Goal: Obtain resource: Obtain resource

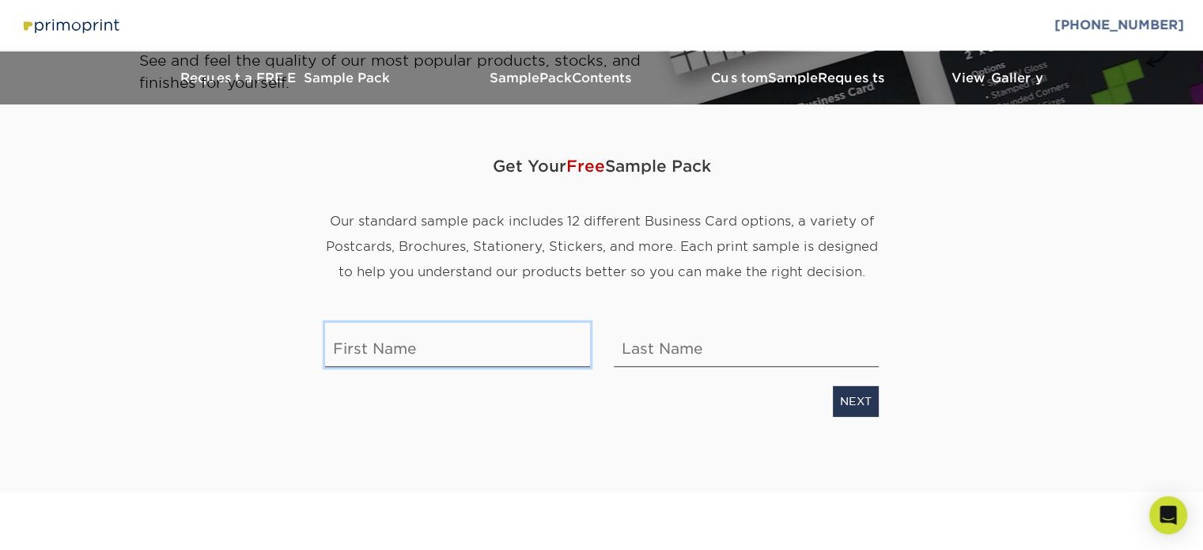
click at [576, 360] on input "text" at bounding box center [457, 345] width 265 height 44
type input "[PERSON_NAME]"
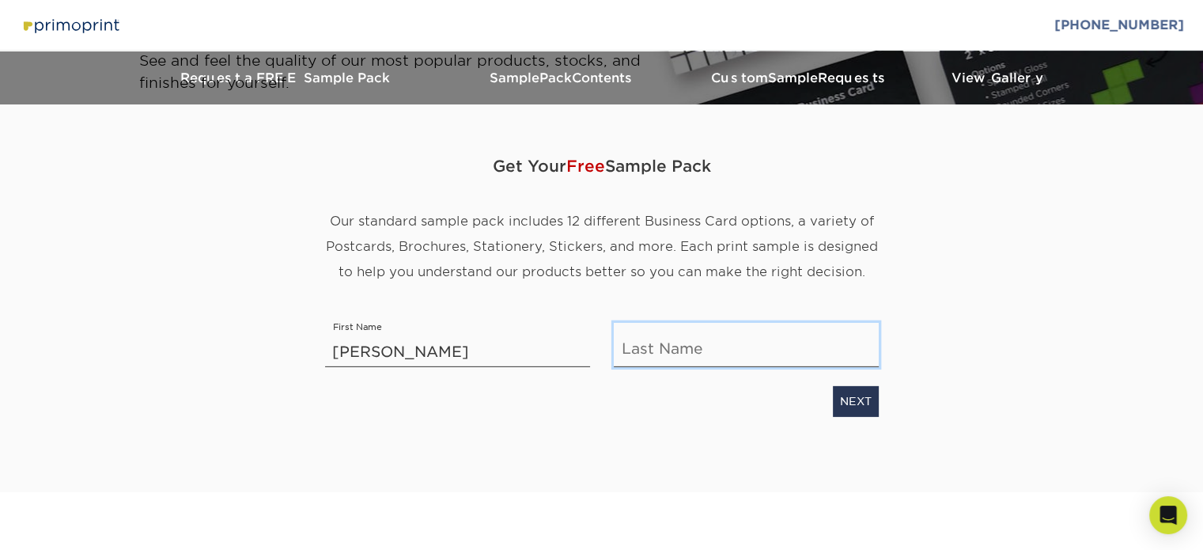
type input "[PERSON_NAME]"
click at [863, 384] on div "NEXT" at bounding box center [601, 398] width 577 height 36
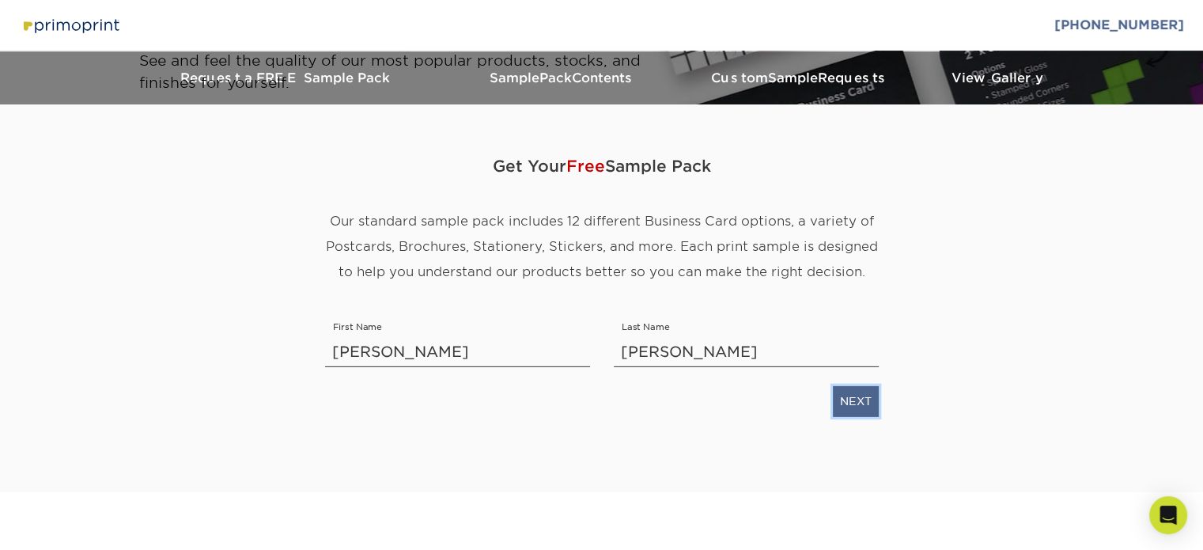
click at [860, 405] on link "NEXT" at bounding box center [856, 401] width 46 height 30
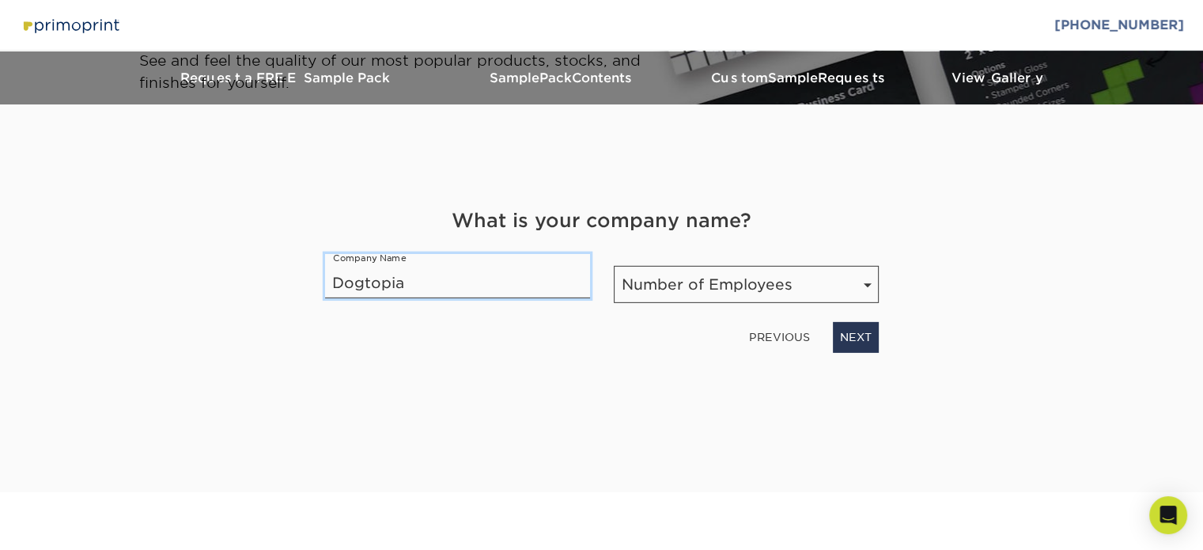
type input "Dogtopia"
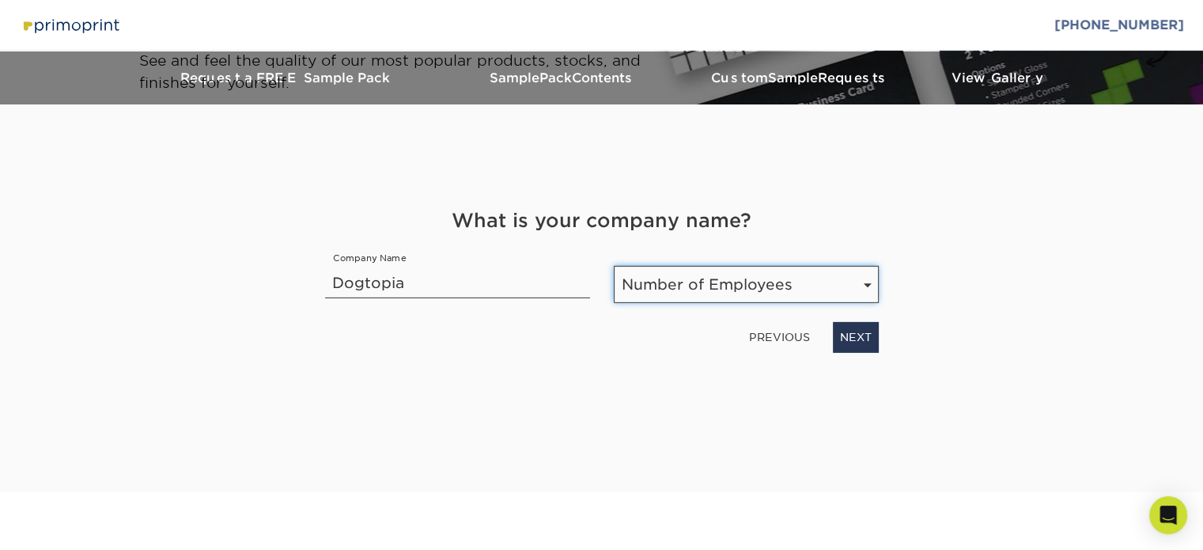
click at [656, 278] on select "Number of Employees Self-employed 1-10 employees 11-50 employees 51-200 employe…" at bounding box center [746, 284] width 265 height 37
select select "201-500"
click at [614, 266] on select "Number of Employees Self-employed 1-10 employees 11-50 employees 51-200 employe…" at bounding box center [746, 284] width 265 height 37
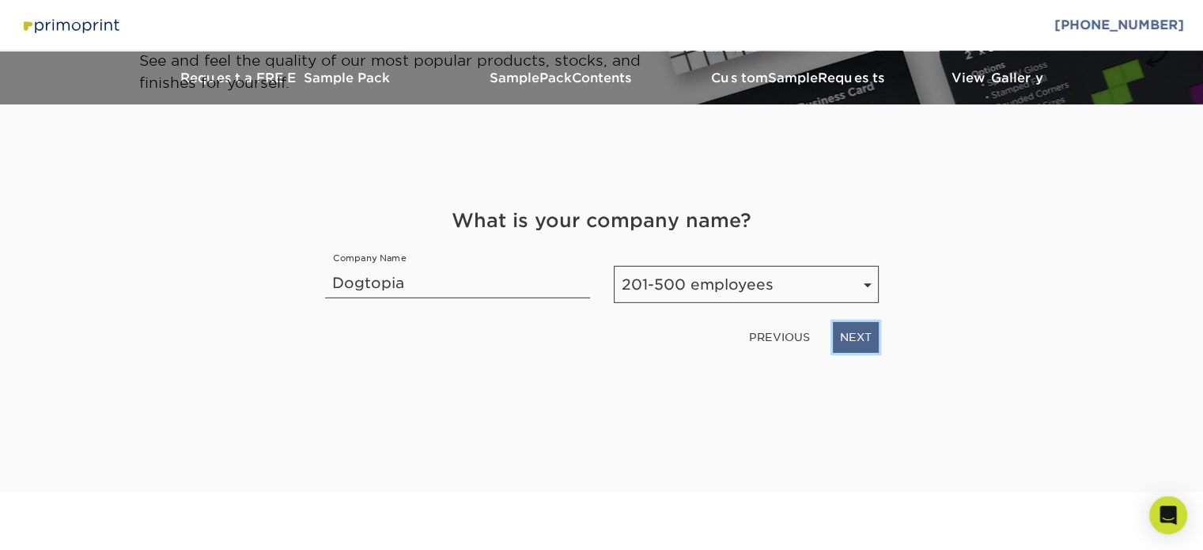
click at [841, 328] on link "NEXT" at bounding box center [856, 337] width 46 height 30
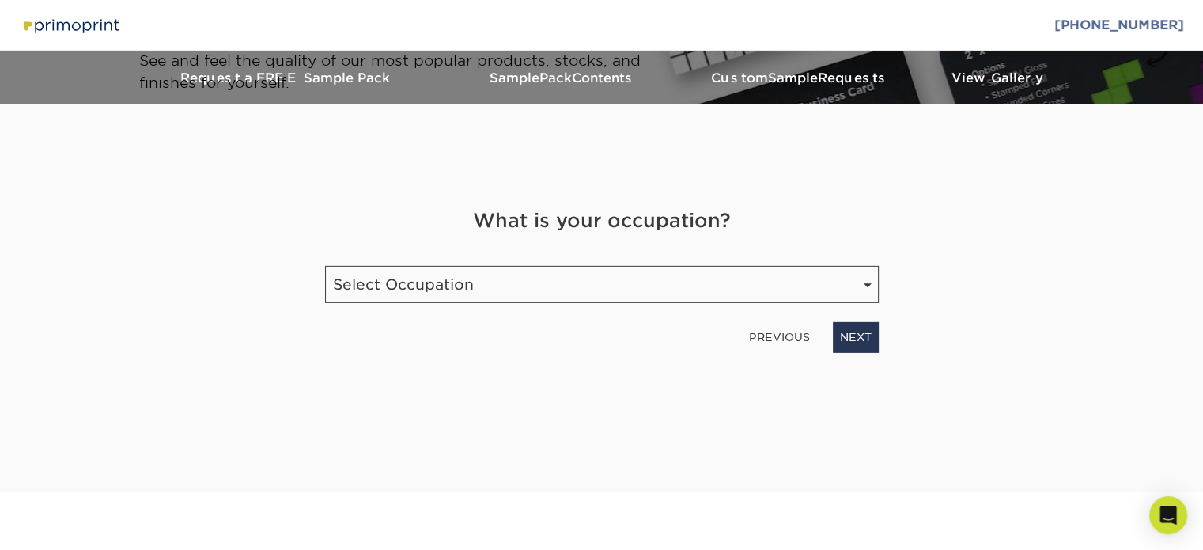
click at [712, 311] on div "What is your occupation? Occupation Select Occupation Agency Automotive Blogger…" at bounding box center [601, 278] width 577 height 145
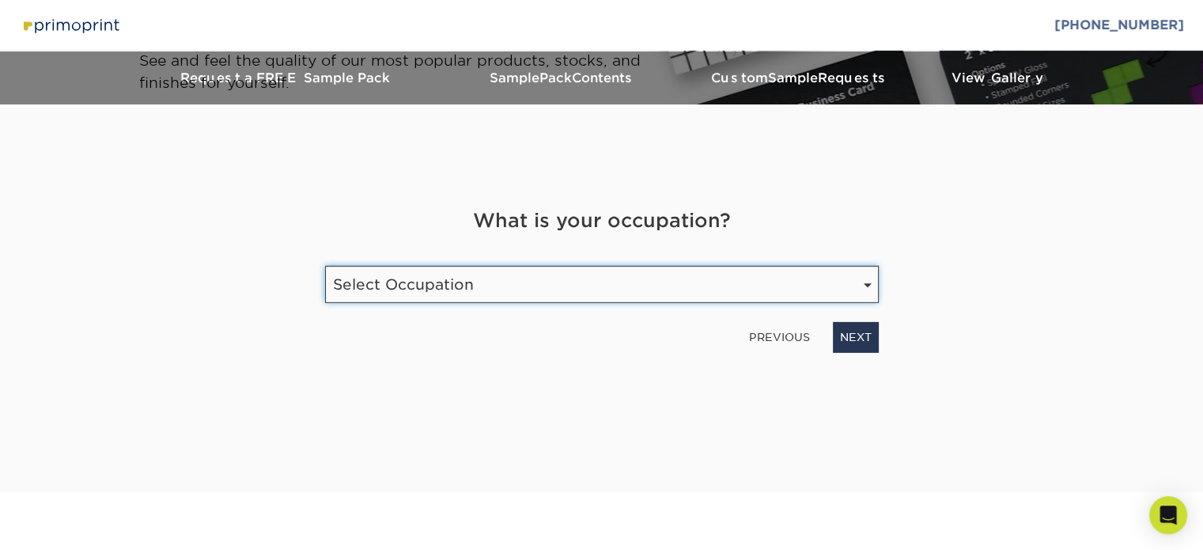
click at [693, 270] on select "Select Occupation Agency Automotive Blogger Cleaning Services Construction Educ…" at bounding box center [602, 284] width 554 height 37
click at [595, 271] on select "Select Occupation Agency Automotive Blogger Cleaning Services Construction Educ…" at bounding box center [602, 284] width 554 height 37
click at [591, 271] on select "Select Occupation Agency Automotive Blogger Cleaning Services Construction Educ…" at bounding box center [602, 284] width 554 height 37
select select "Franchise"
click at [325, 266] on select "Select Occupation Agency Automotive Blogger Cleaning Services Construction Educ…" at bounding box center [602, 284] width 554 height 37
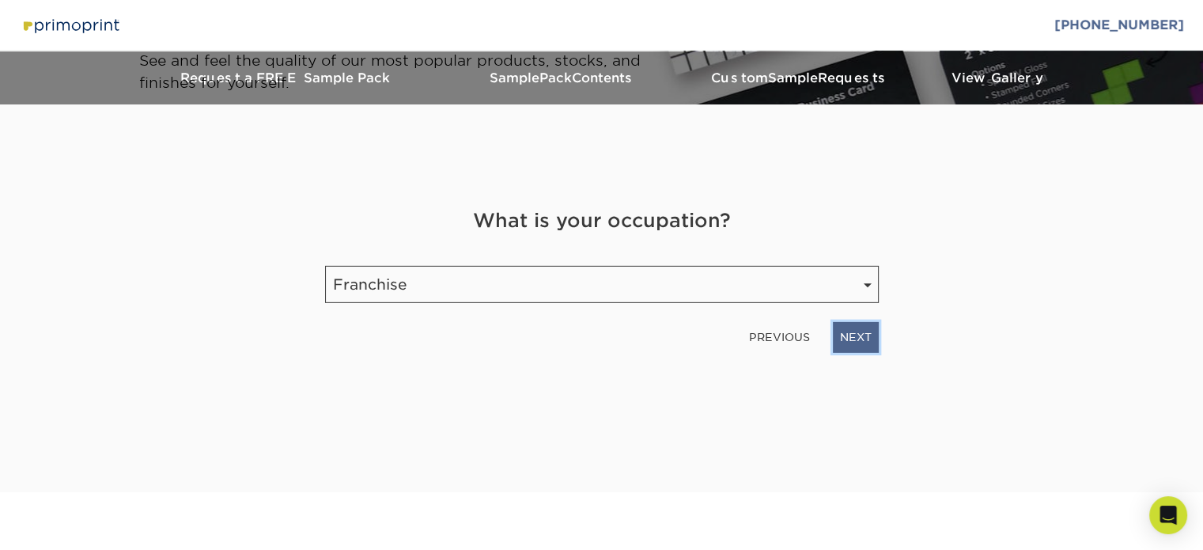
click at [840, 335] on link "NEXT" at bounding box center [856, 337] width 46 height 30
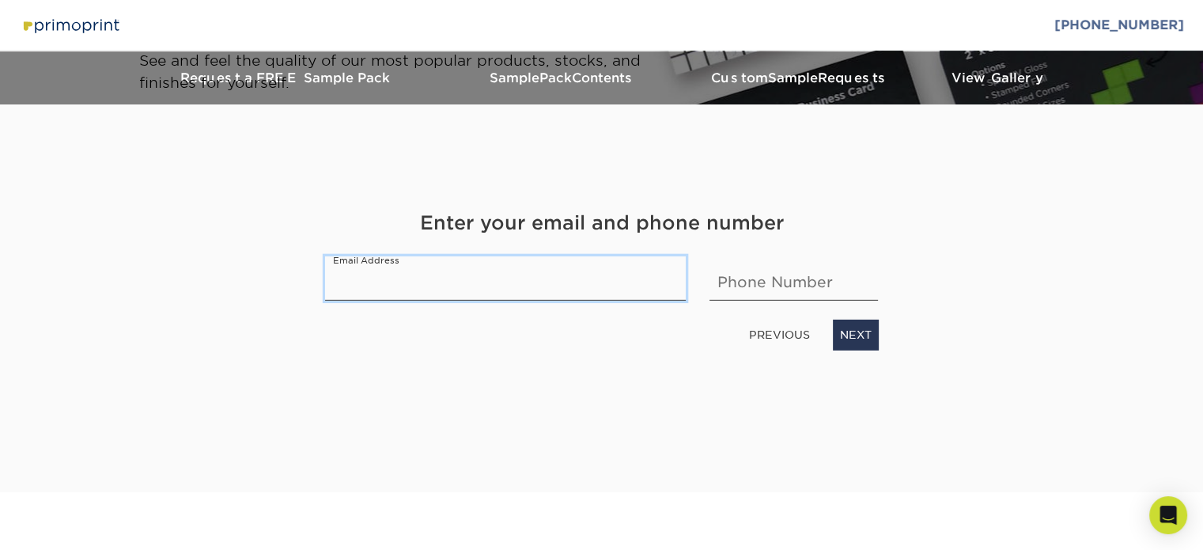
click at [545, 294] on input "email" at bounding box center [505, 278] width 361 height 44
type input "hcasiday@gmail.com"
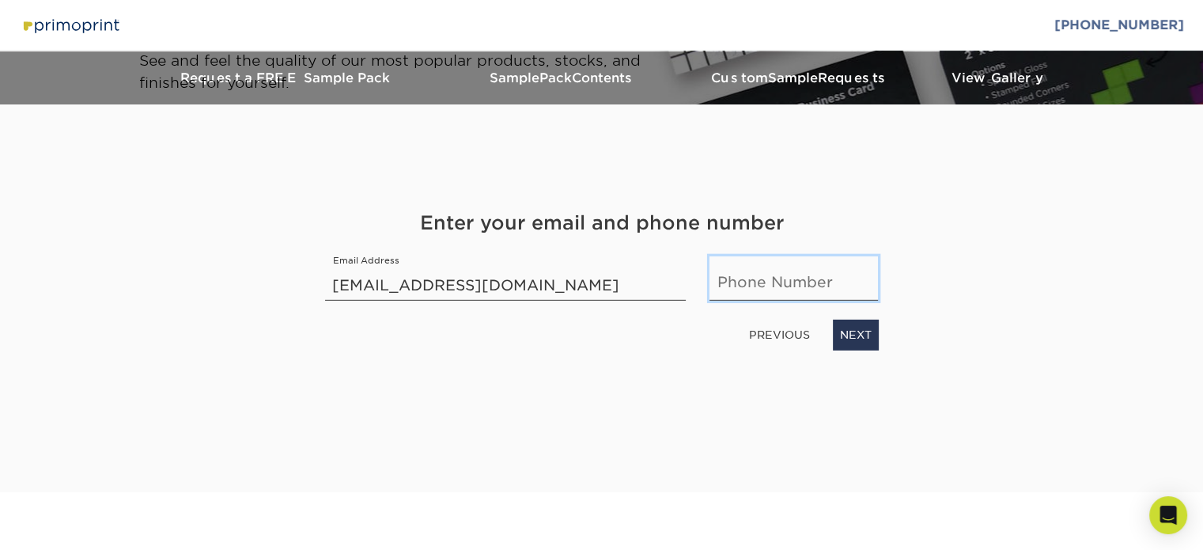
type input "2052220494"
click at [845, 339] on link "NEXT" at bounding box center [856, 334] width 46 height 30
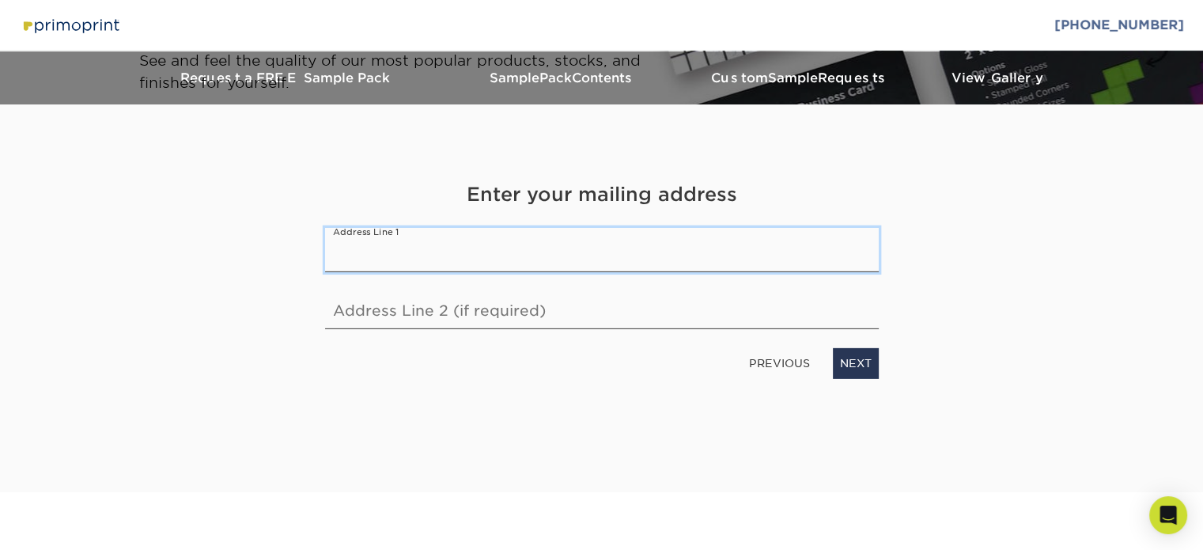
click at [626, 262] on input "text" at bounding box center [602, 250] width 554 height 44
type input "2030 Highland Avenue South"
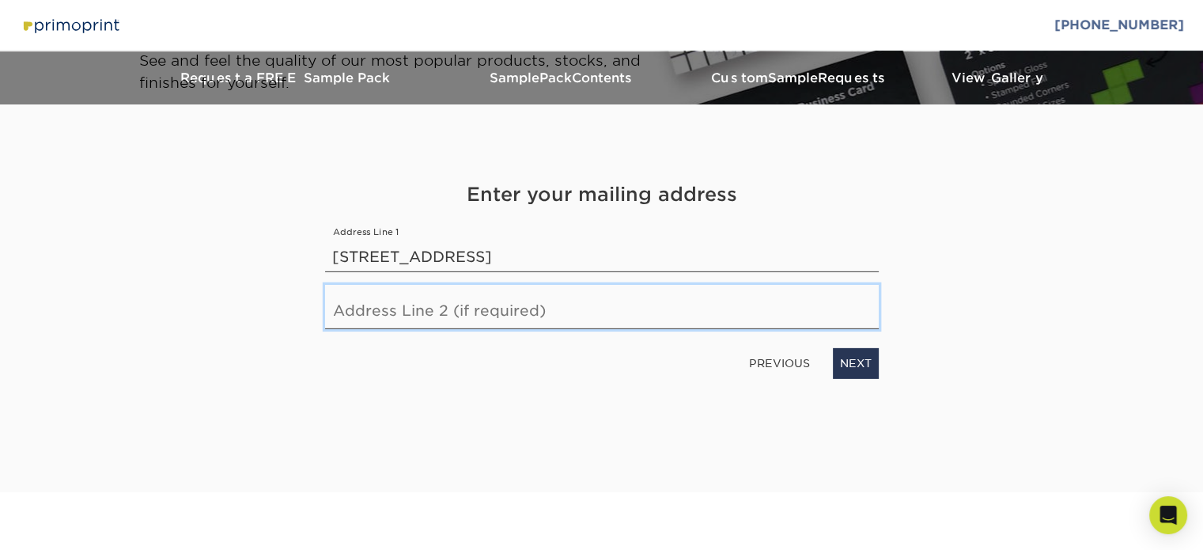
type input "Unit G1"
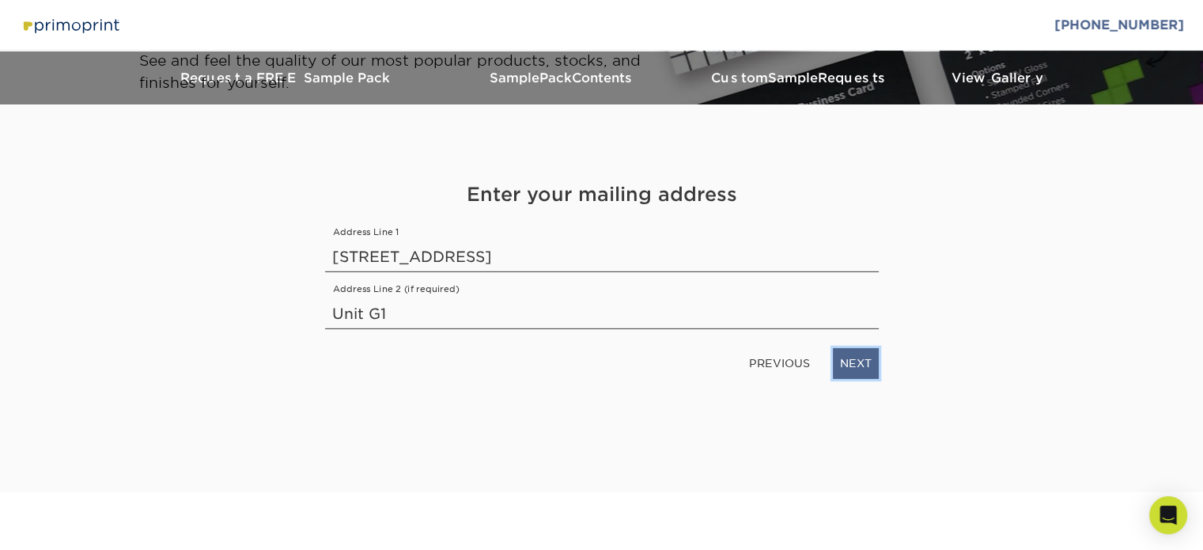
click at [868, 364] on link "NEXT" at bounding box center [856, 363] width 46 height 30
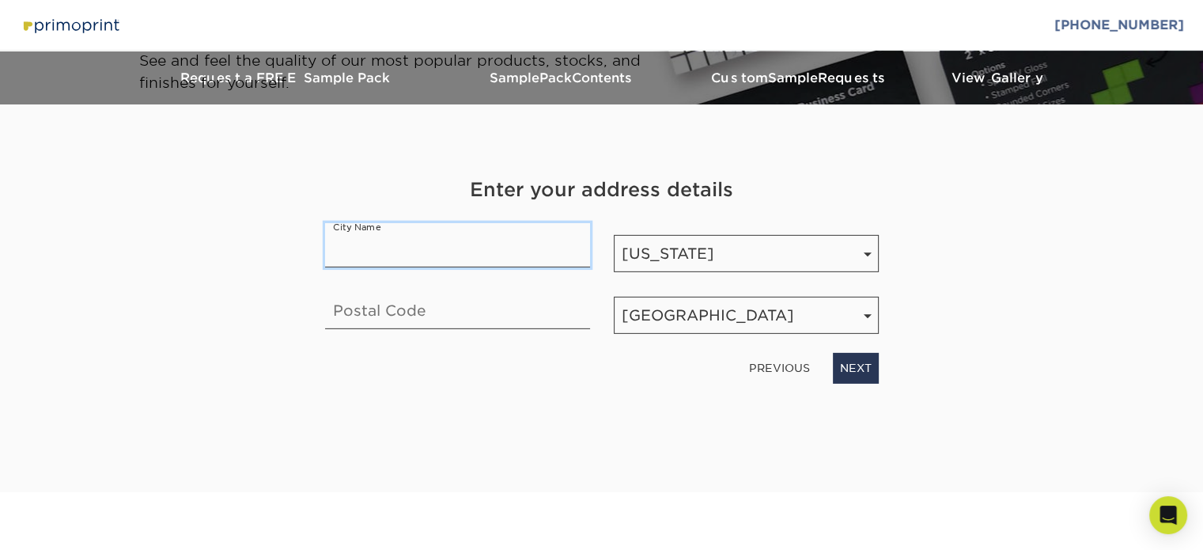
click at [486, 251] on input "text" at bounding box center [457, 245] width 265 height 44
type input "Birmingham"
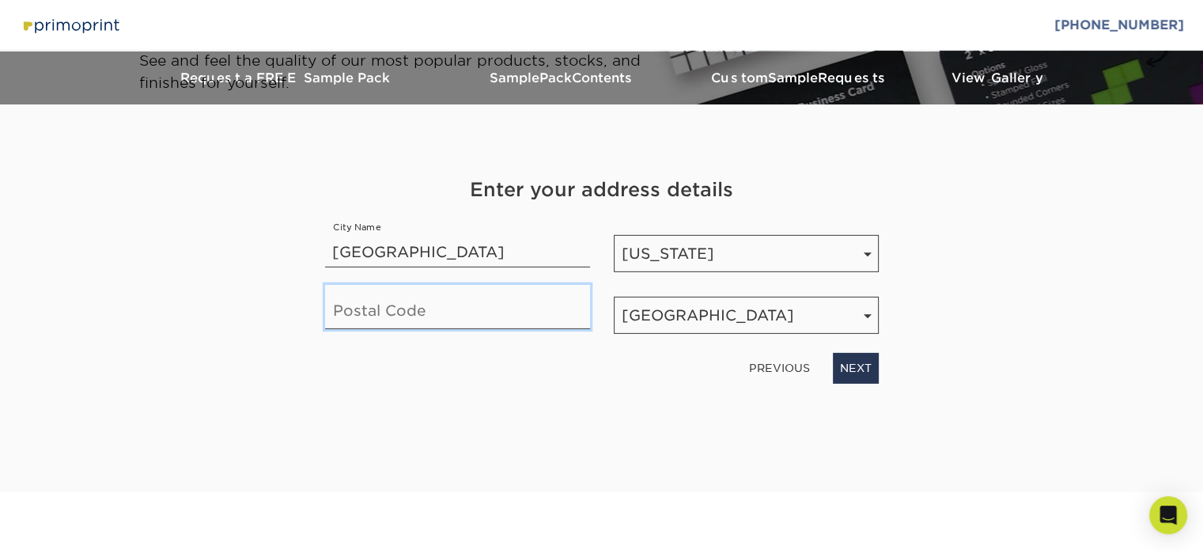
type input "35205"
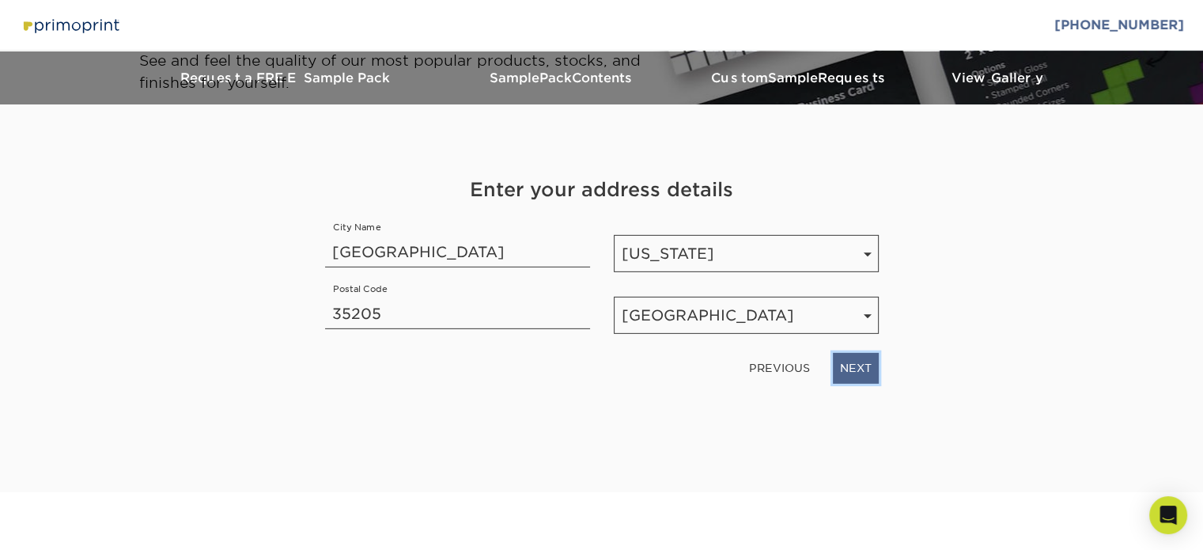
click at [851, 372] on link "NEXT" at bounding box center [856, 368] width 46 height 30
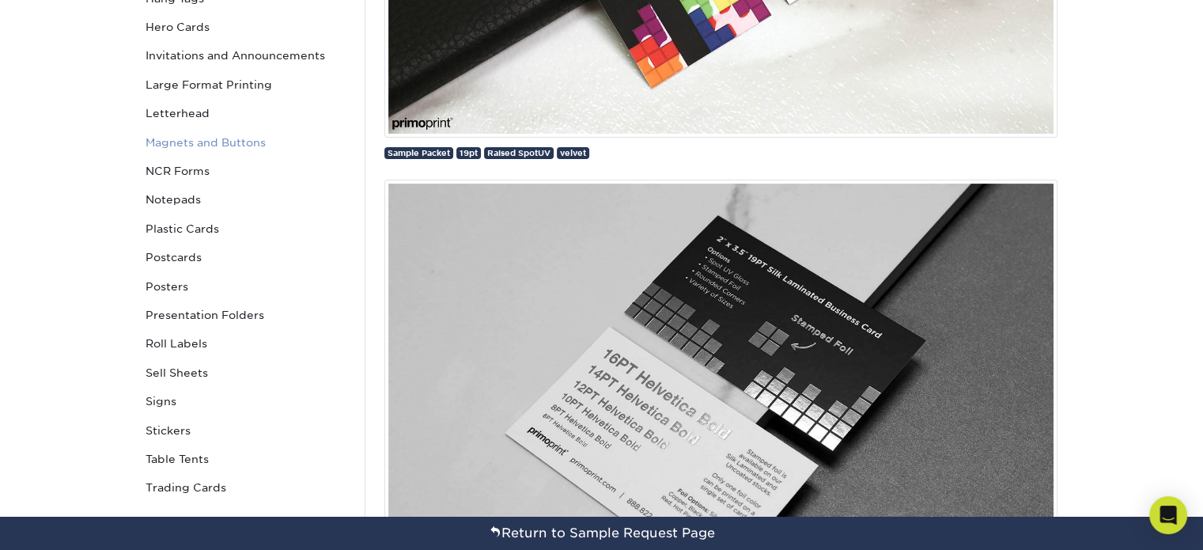
scroll to position [530, 0]
click at [171, 401] on link "Signs" at bounding box center [246, 401] width 214 height 28
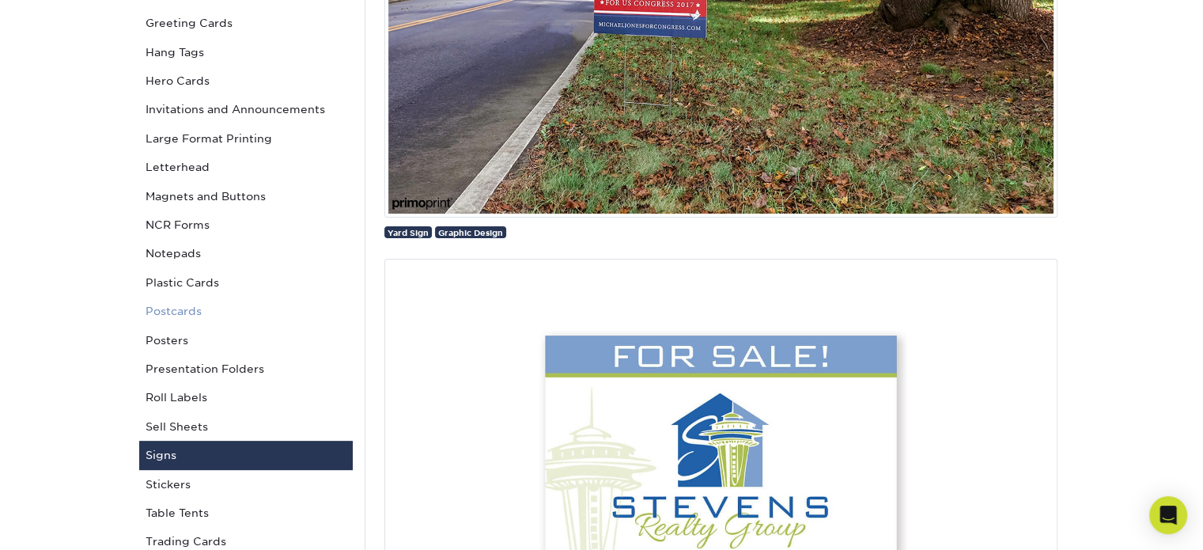
scroll to position [421, 0]
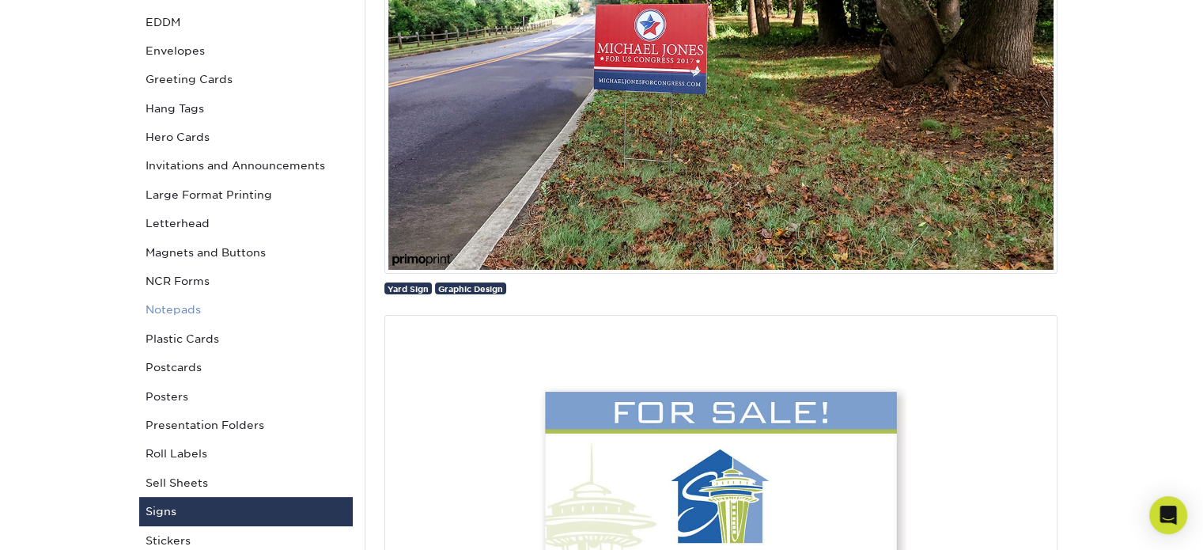
click at [177, 313] on link "Notepads" at bounding box center [246, 309] width 214 height 28
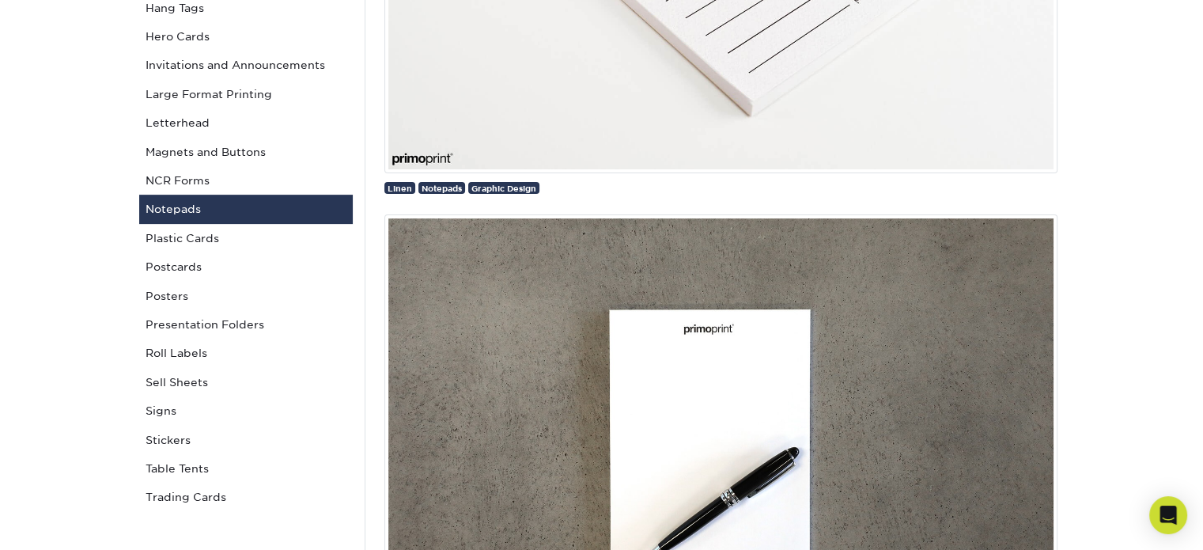
scroll to position [459, 0]
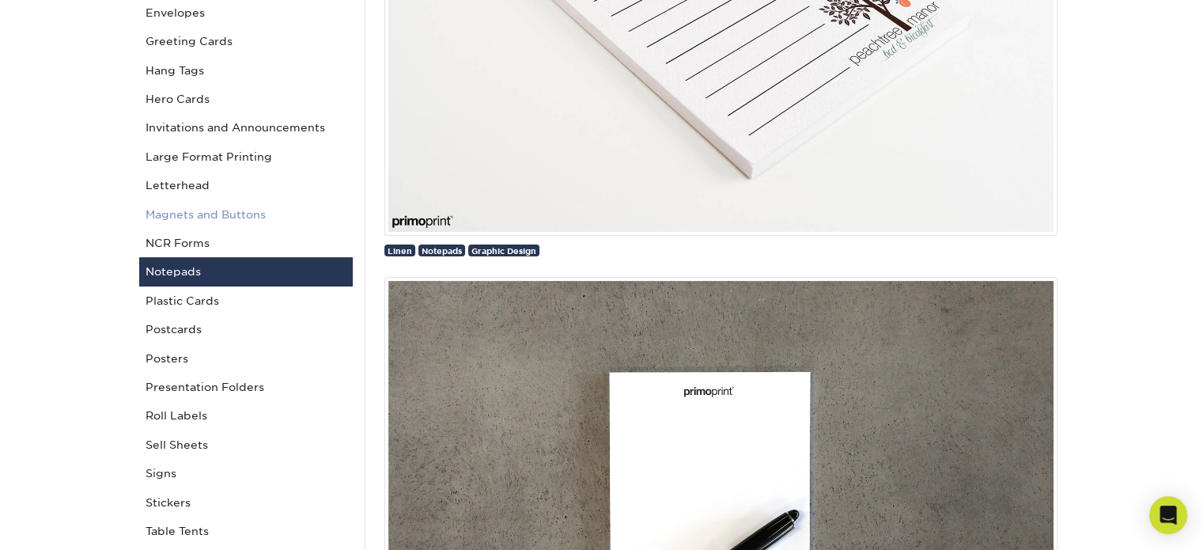
click at [284, 217] on link "Magnets and Buttons" at bounding box center [246, 214] width 214 height 28
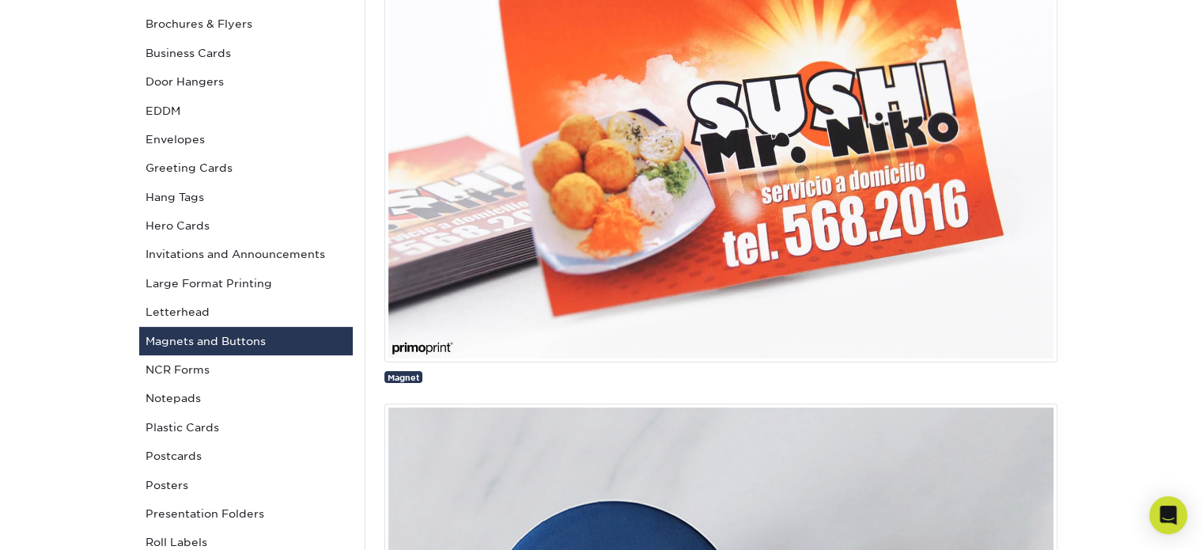
scroll to position [328, 0]
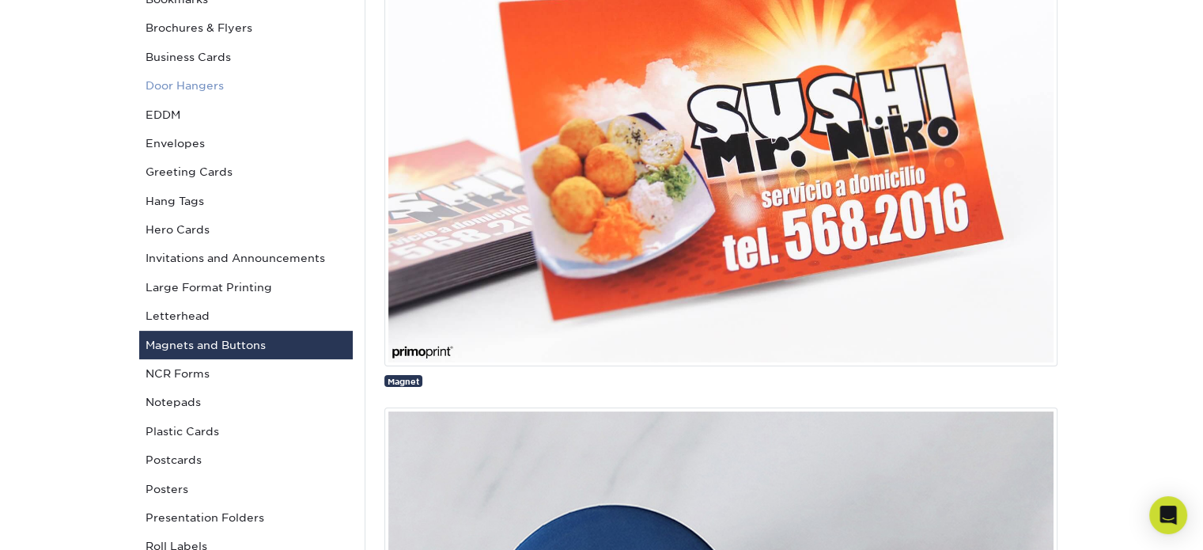
click at [256, 81] on link "Door Hangers" at bounding box center [246, 85] width 214 height 28
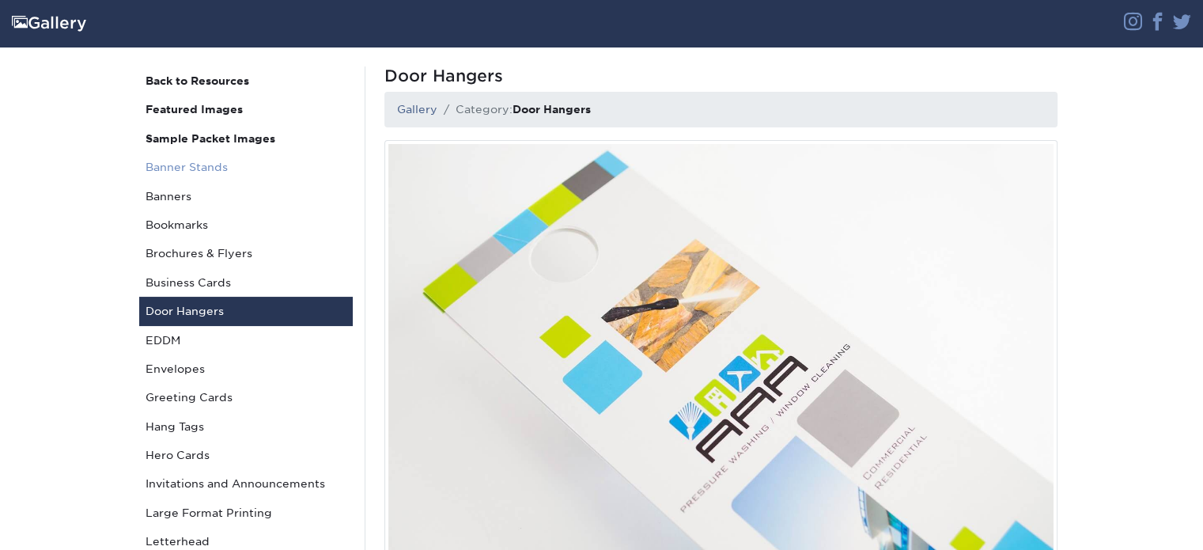
scroll to position [208, 0]
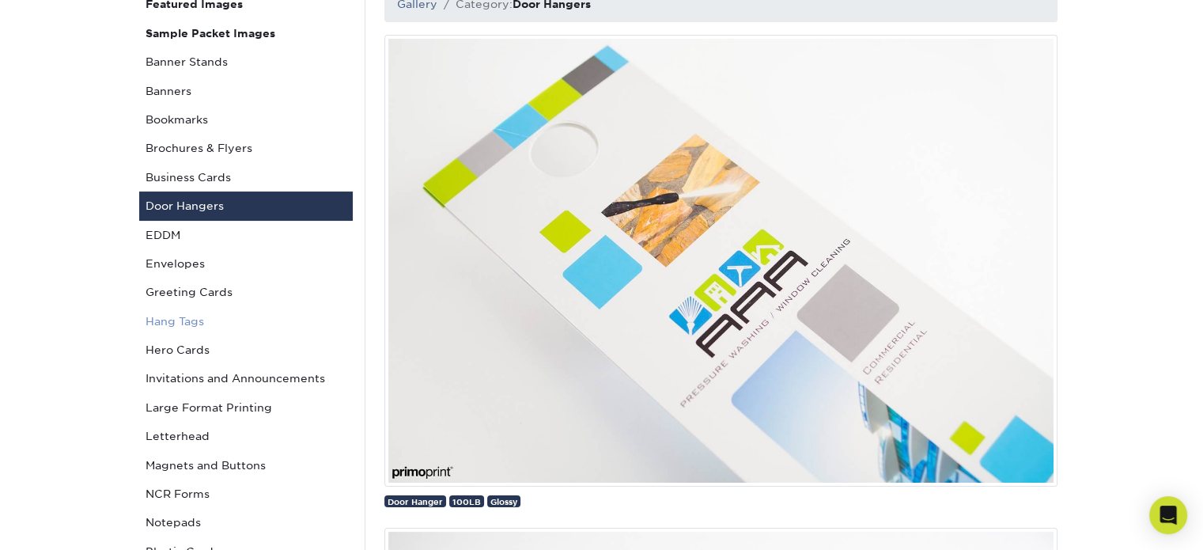
click at [198, 334] on link "Hang Tags" at bounding box center [246, 321] width 214 height 28
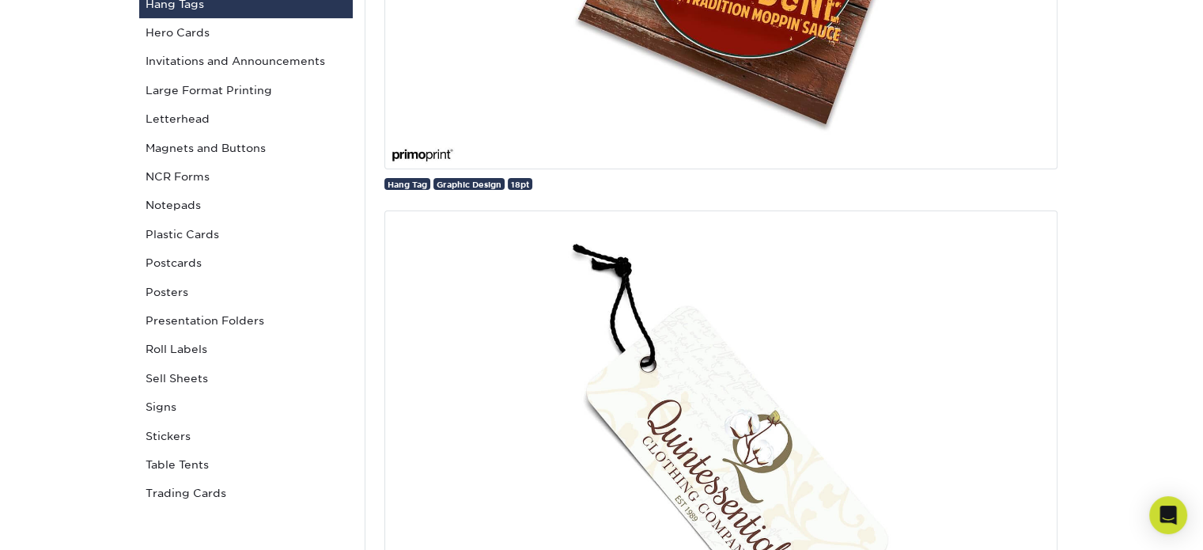
scroll to position [533, 0]
